Goal: Task Accomplishment & Management: Manage account settings

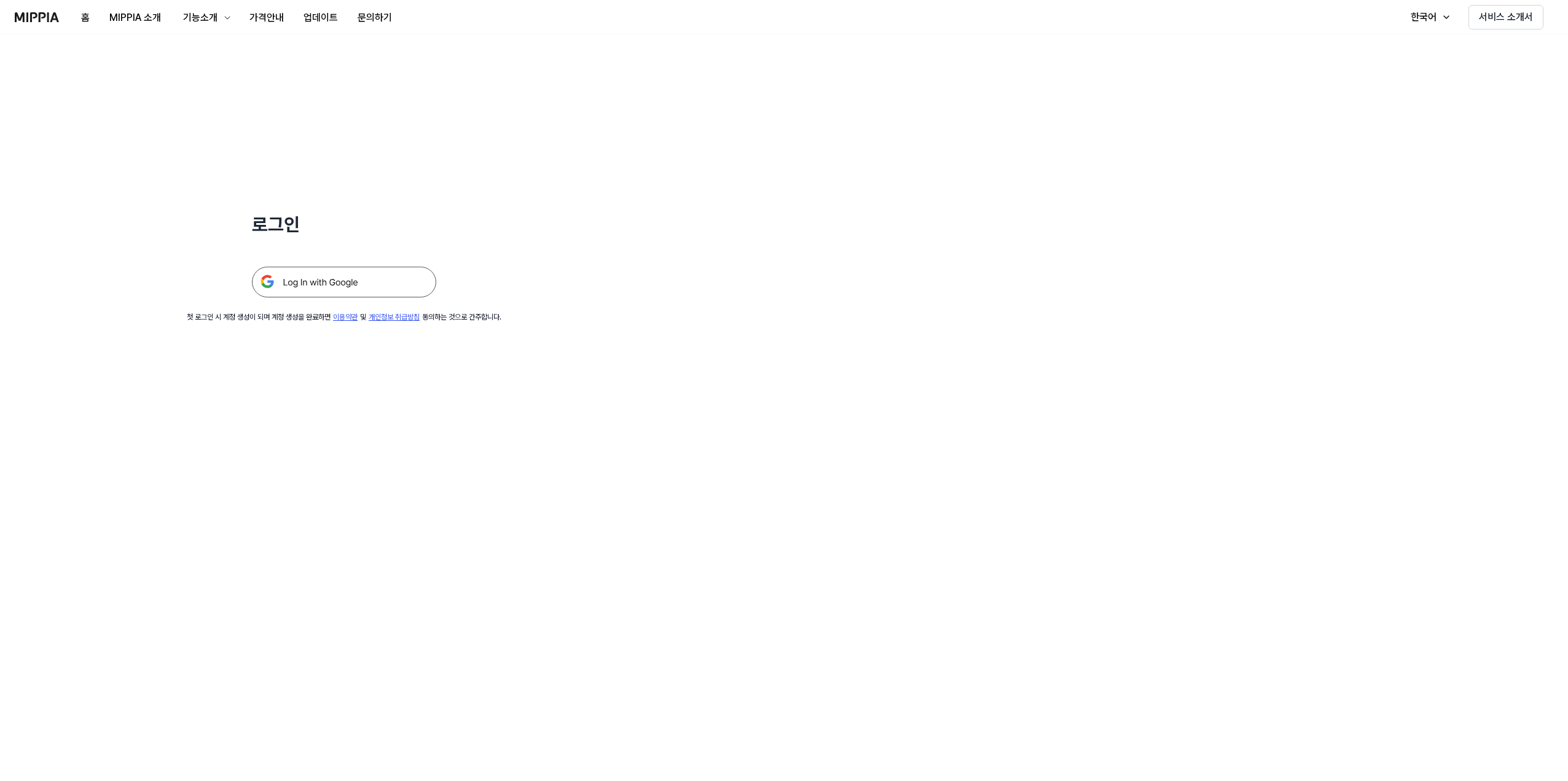
click at [389, 287] on img at bounding box center [344, 282] width 185 height 31
